Goal: Information Seeking & Learning: Learn about a topic

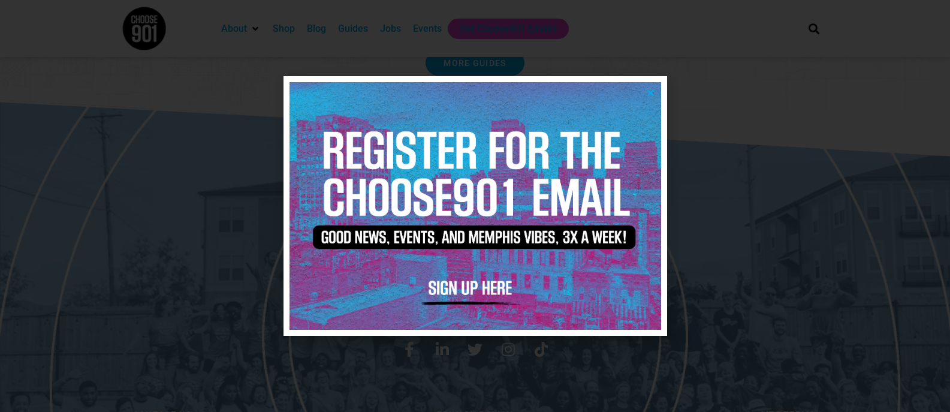
scroll to position [2507, 0]
click at [729, 256] on div at bounding box center [475, 206] width 950 height 412
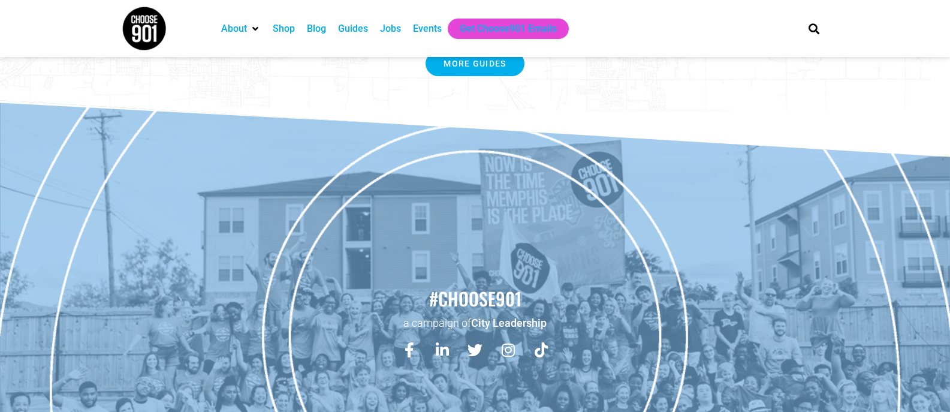
scroll to position [2508, 0]
click at [703, 34] on ul "About Contact Us Donate Shop Blog Guides Jobs Events Get Choose901 Emails" at bounding box center [501, 29] width 573 height 20
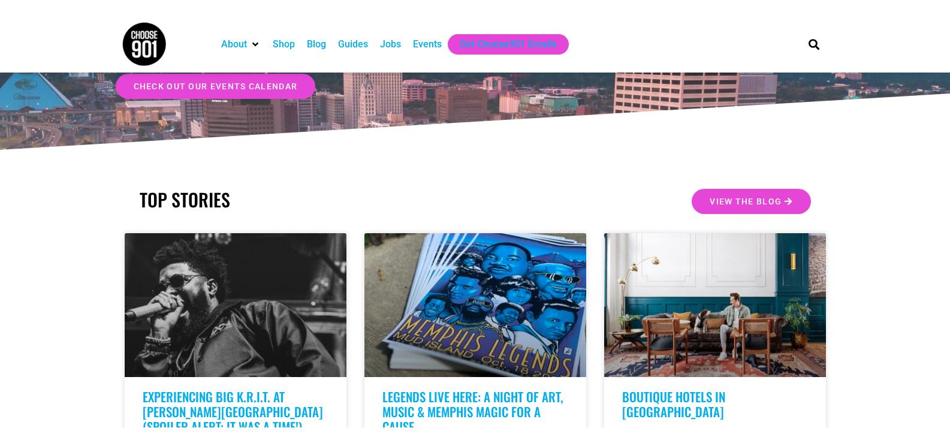
scroll to position [127, 0]
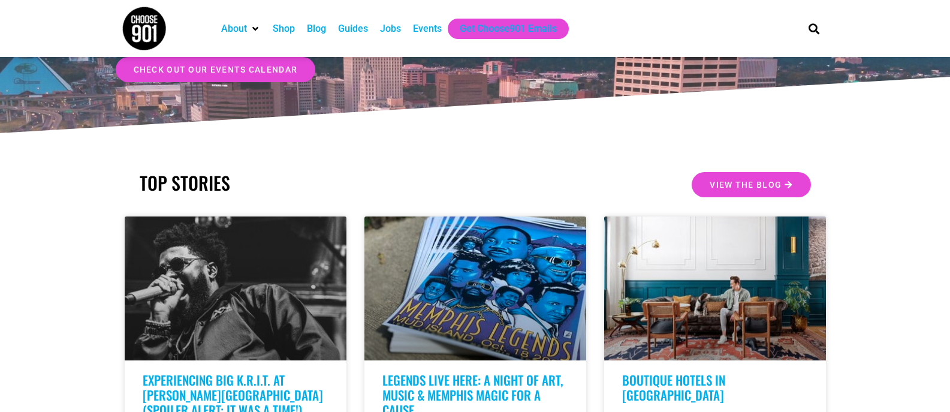
click at [170, 76] on link "check out our events calendar" at bounding box center [216, 69] width 200 height 25
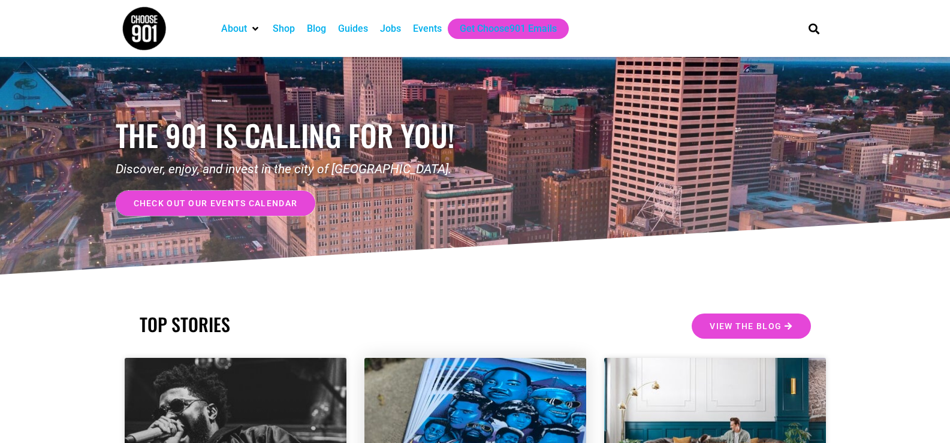
scroll to position [0, 0]
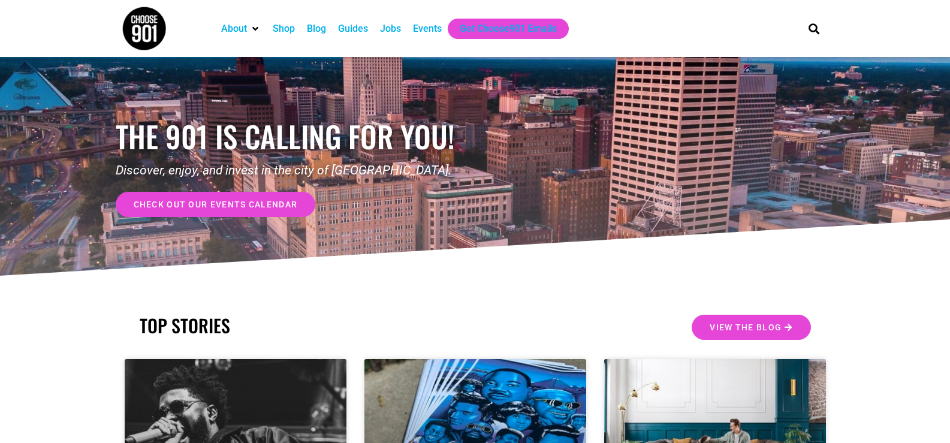
click at [280, 200] on span "check out our events calendar" at bounding box center [216, 204] width 164 height 8
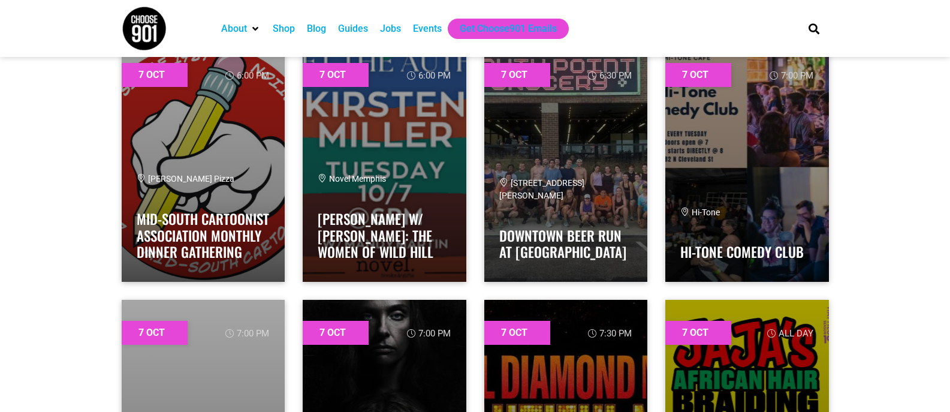
scroll to position [3277, 0]
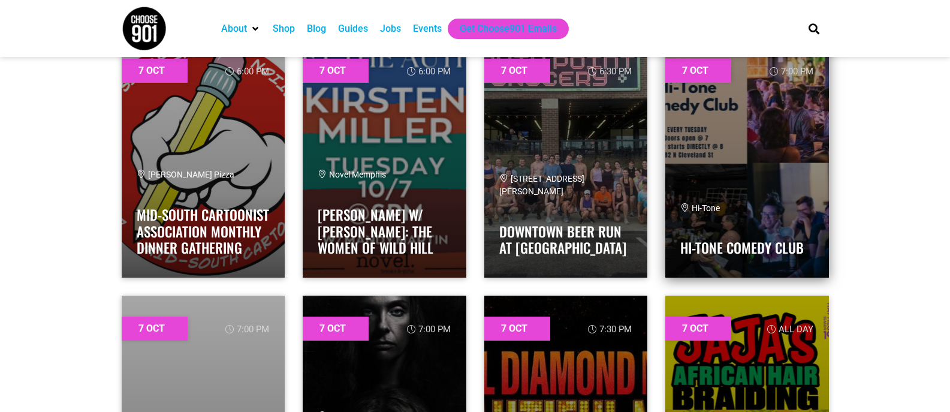
click at [725, 107] on link at bounding box center [747, 158] width 164 height 240
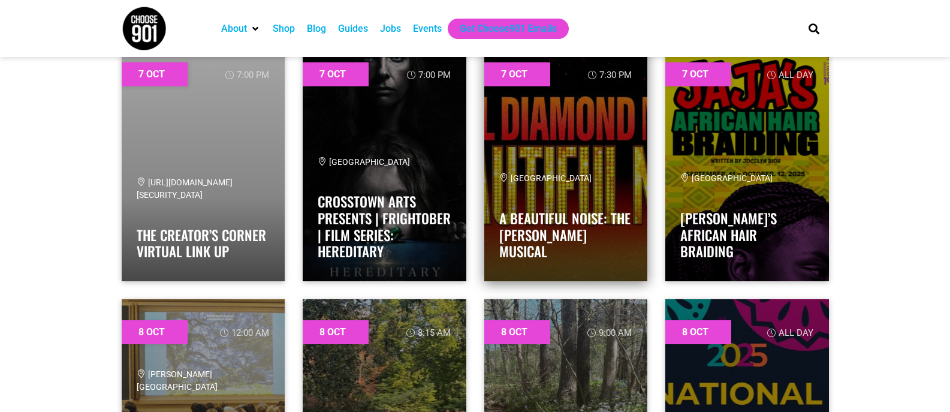
scroll to position [3531, 0]
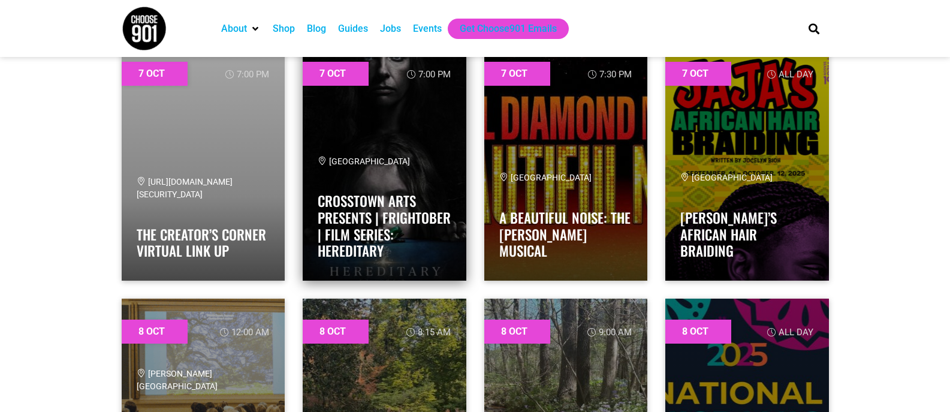
click at [415, 183] on div "Crosstown Theater Crosstown Arts Presents | FRIGHTOBER | Film Series: Hereditary" at bounding box center [385, 210] width 134 height 110
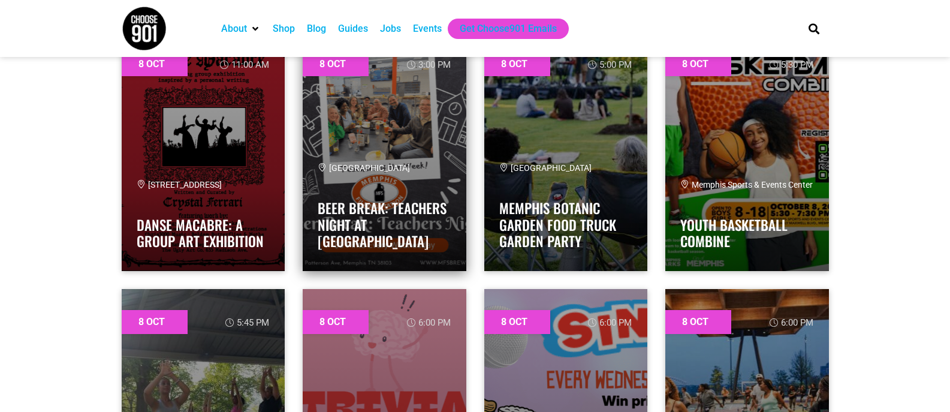
scroll to position [4573, 0]
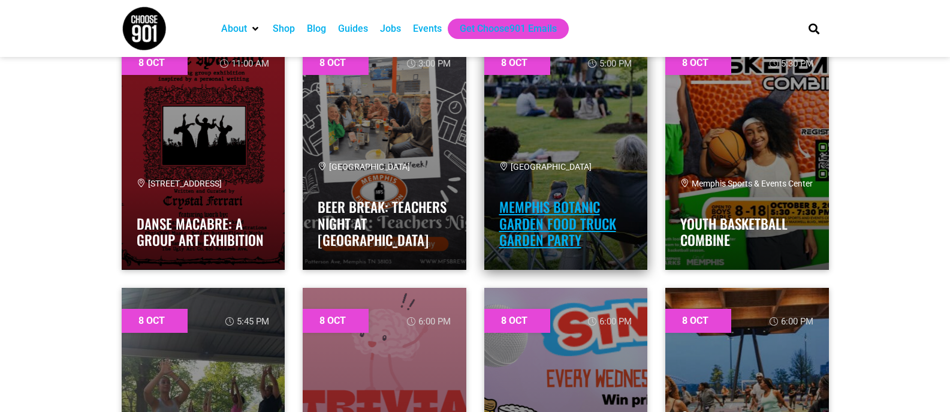
click at [576, 216] on link "Memphis Botanic Garden Food Truck Garden Party" at bounding box center [557, 223] width 117 height 53
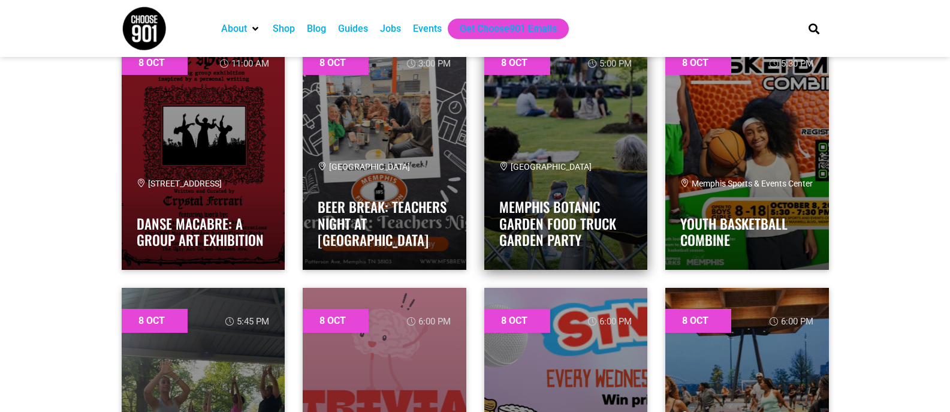
click at [570, 180] on div "Memphis Botanic Garden Memphis Botanic Garden Food Truck Garden Party" at bounding box center [566, 207] width 134 height 93
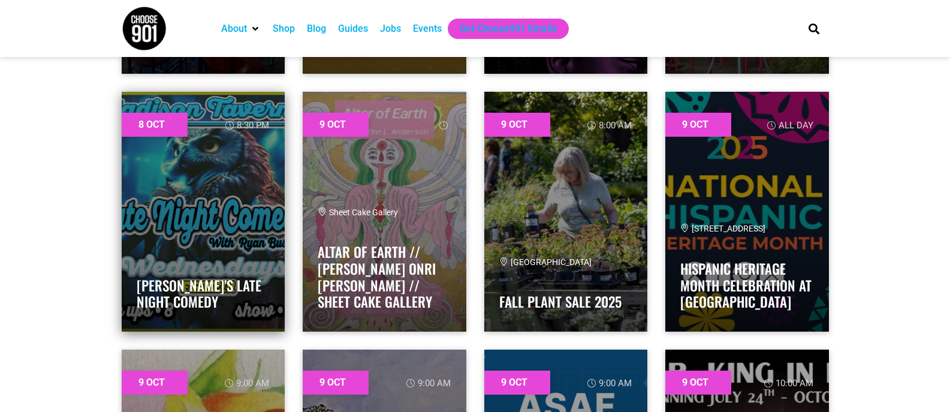
scroll to position [5556, 0]
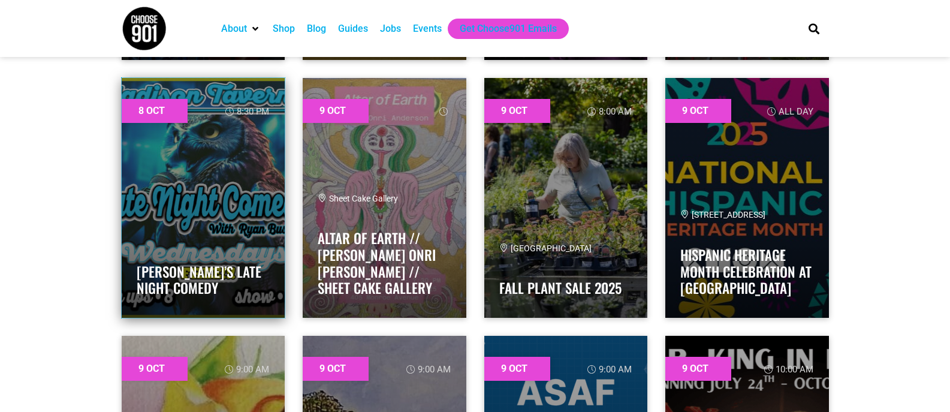
click at [241, 177] on link at bounding box center [204, 198] width 164 height 240
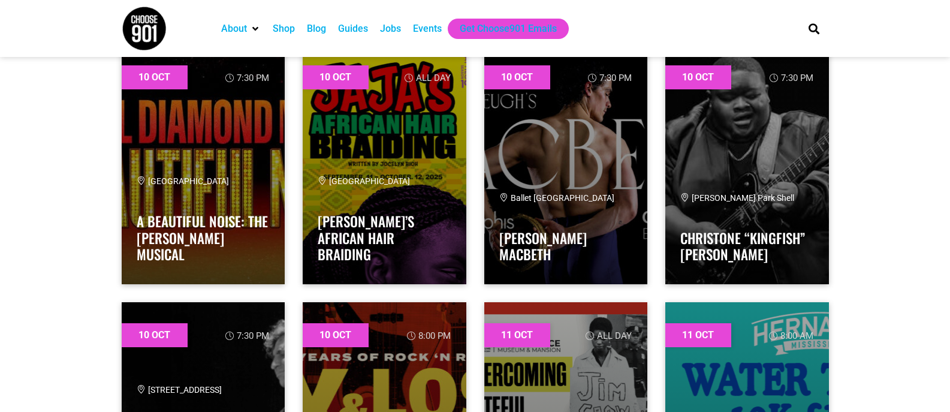
scroll to position [8425, 0]
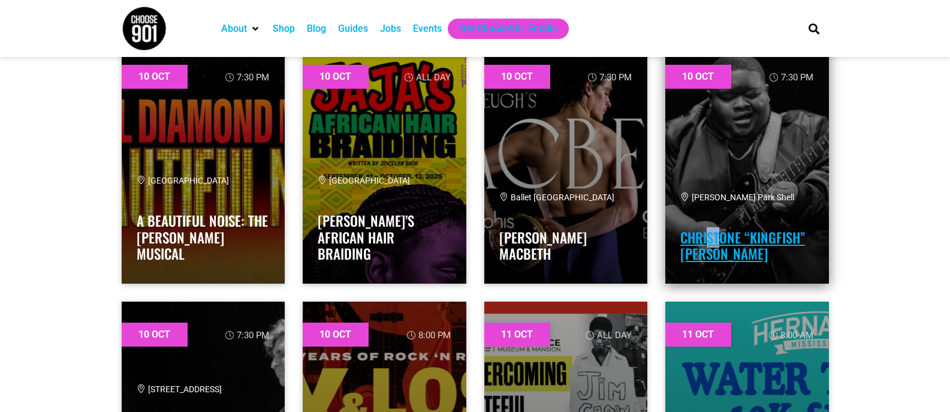
drag, startPoint x: 723, startPoint y: 225, endPoint x: 705, endPoint y: 237, distance: 20.8
click at [705, 237] on h4 "Christone “Kingfish” [PERSON_NAME]" at bounding box center [747, 242] width 134 height 40
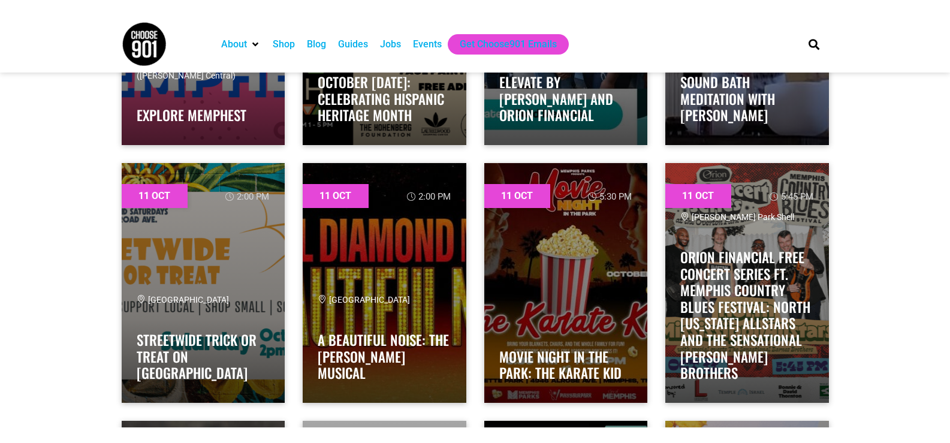
scroll to position [10633, 0]
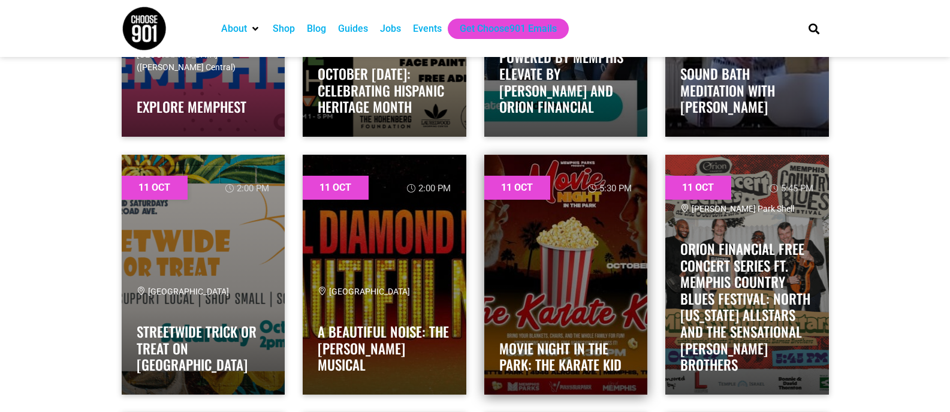
click at [570, 211] on link at bounding box center [566, 275] width 164 height 240
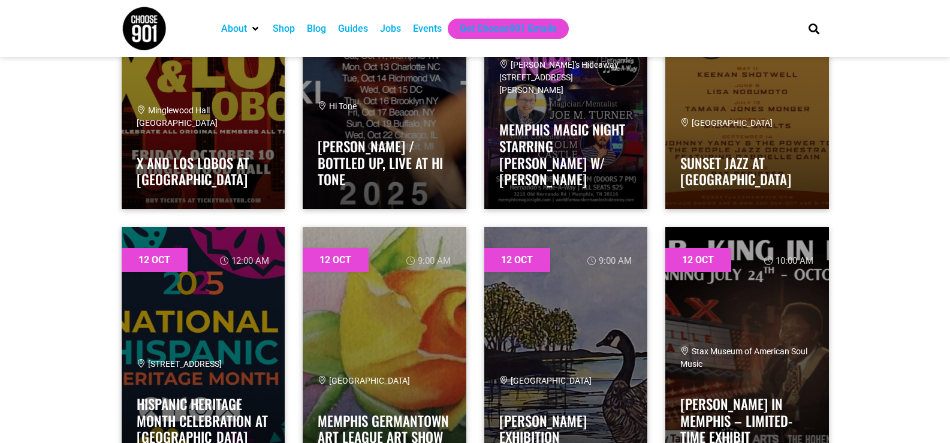
scroll to position [11589, 0]
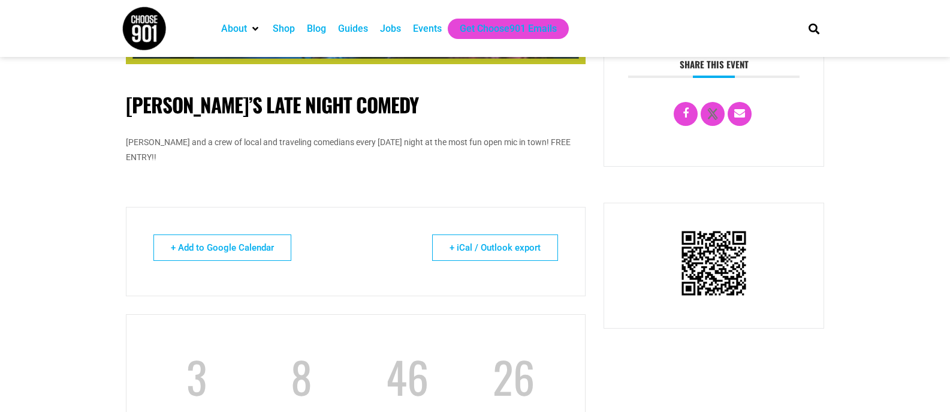
scroll to position [471, 0]
